Goal: Task Accomplishment & Management: Manage account settings

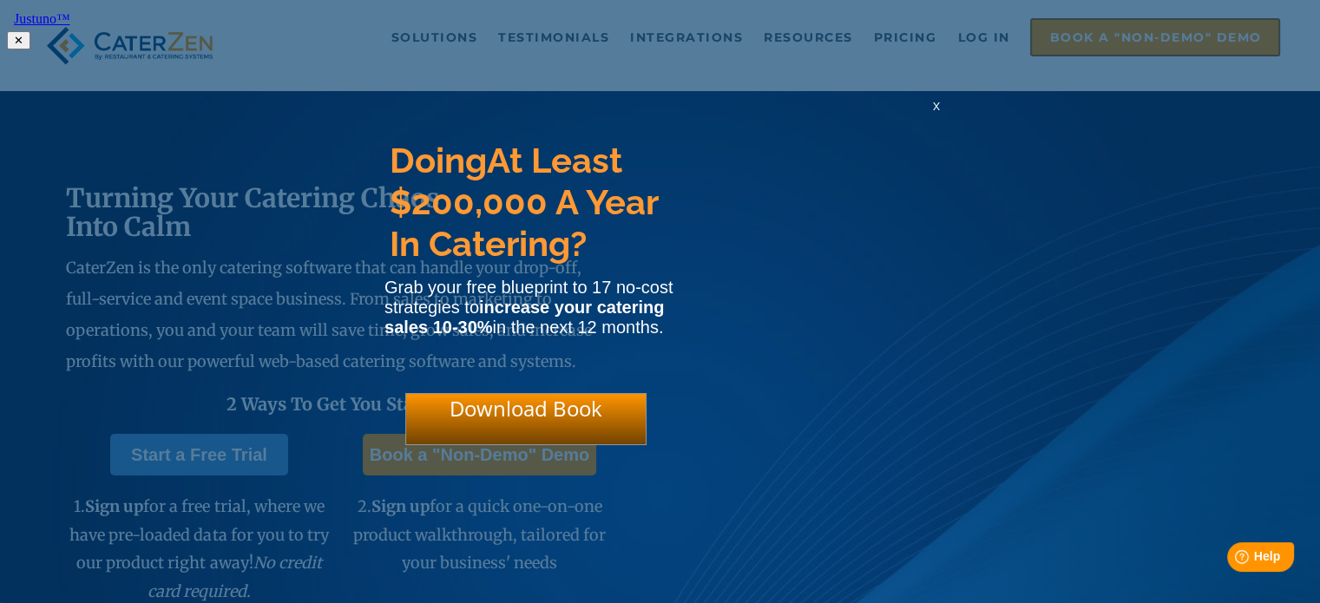
drag, startPoint x: 694, startPoint y: 55, endPoint x: 560, endPoint y: 55, distance: 134.6
click at [694, 52] on html "Justuno™ ✕ Doing At Least $200,000 A Year In Catering? Grab your free blueprint…" at bounding box center [660, 28] width 1320 height 56
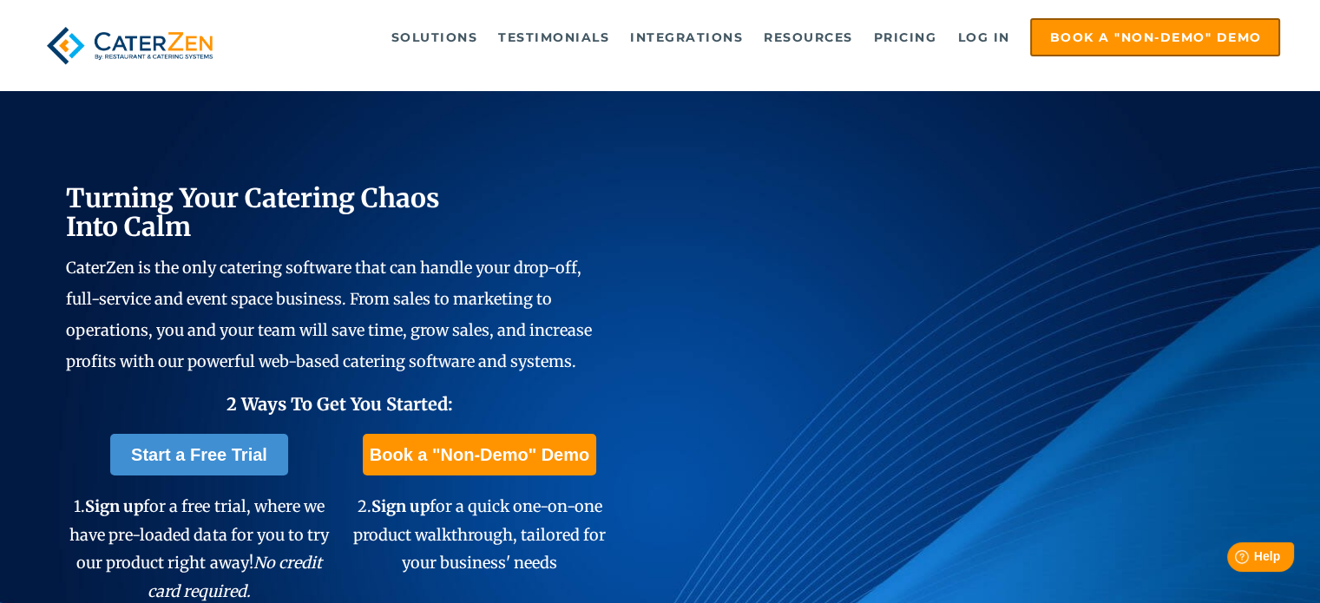
click at [154, 55] on img at bounding box center [130, 45] width 181 height 55
click at [997, 40] on link "Log in" at bounding box center [983, 37] width 69 height 35
